Goal: Navigation & Orientation: Find specific page/section

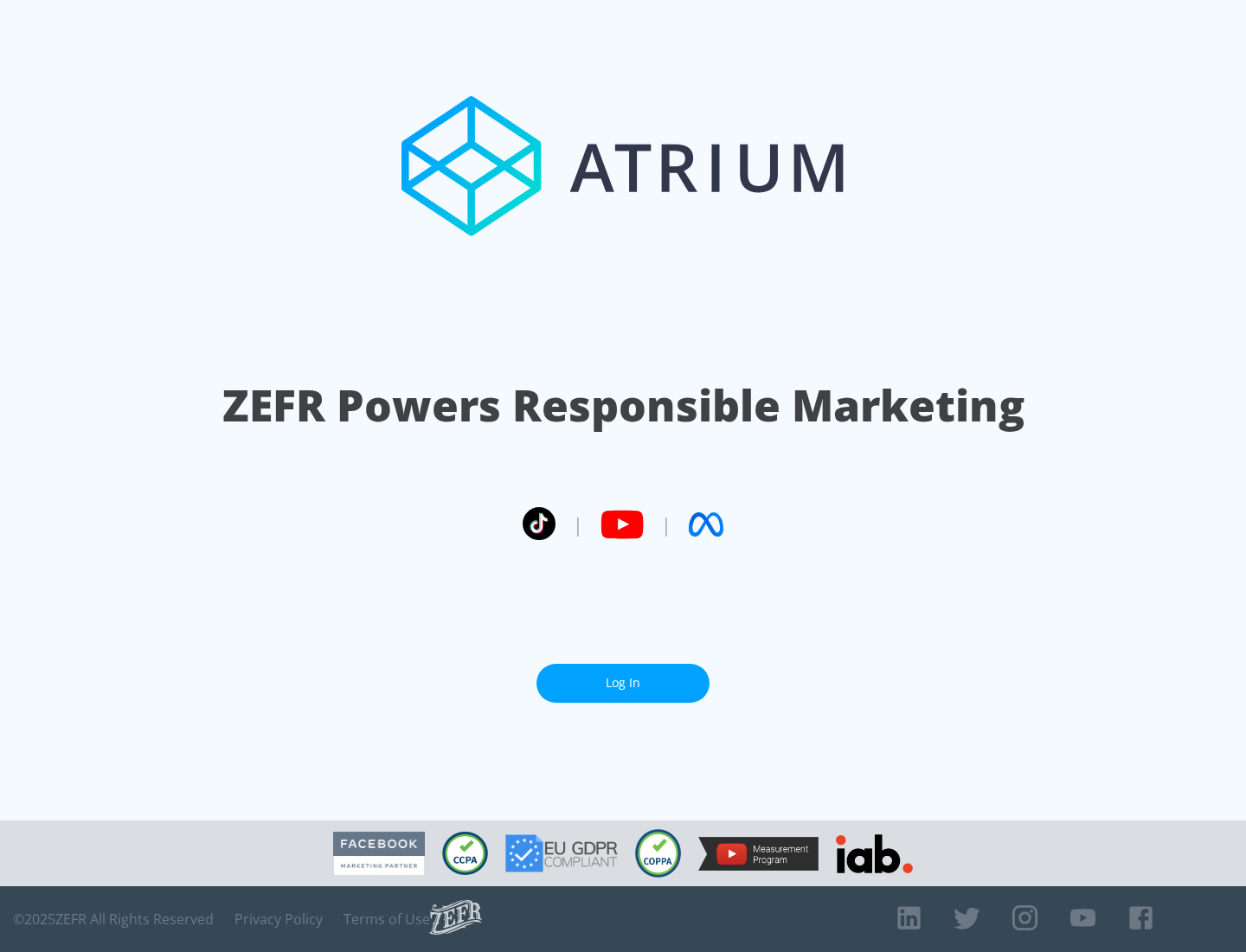
click at [623, 676] on link "Log In" at bounding box center [623, 682] width 174 height 39
